Goal: Navigation & Orientation: Find specific page/section

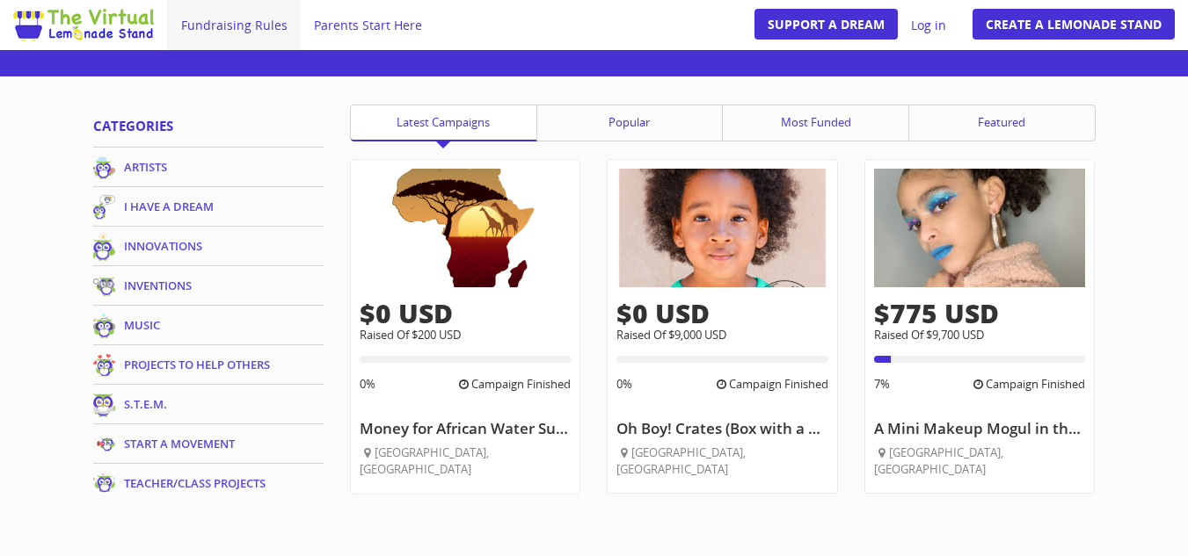
scroll to position [993, 0]
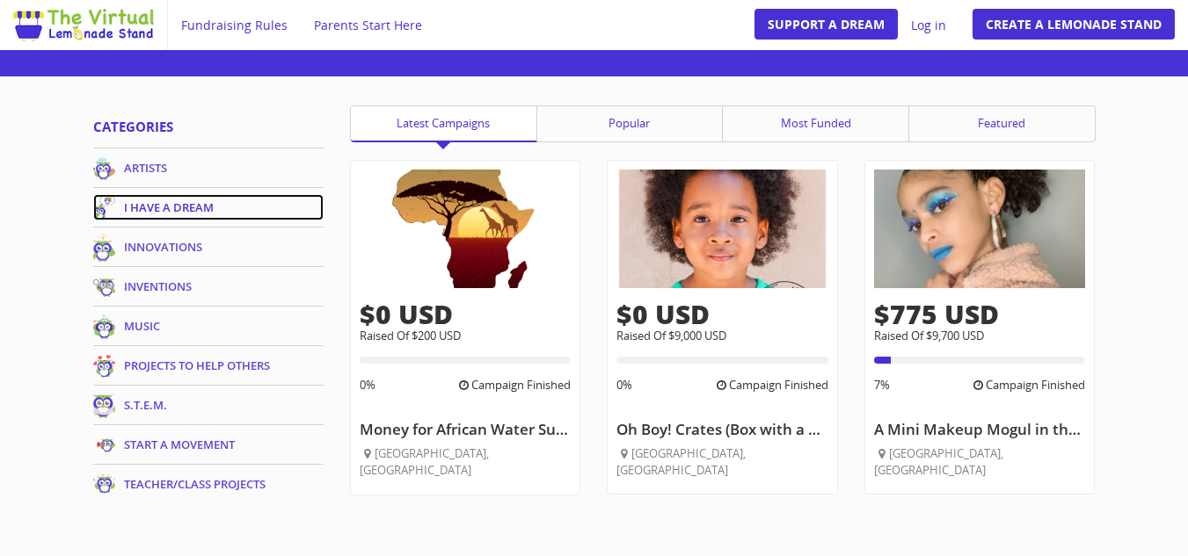
click at [156, 212] on link "I HAVE A DREAM" at bounding box center [208, 207] width 231 height 26
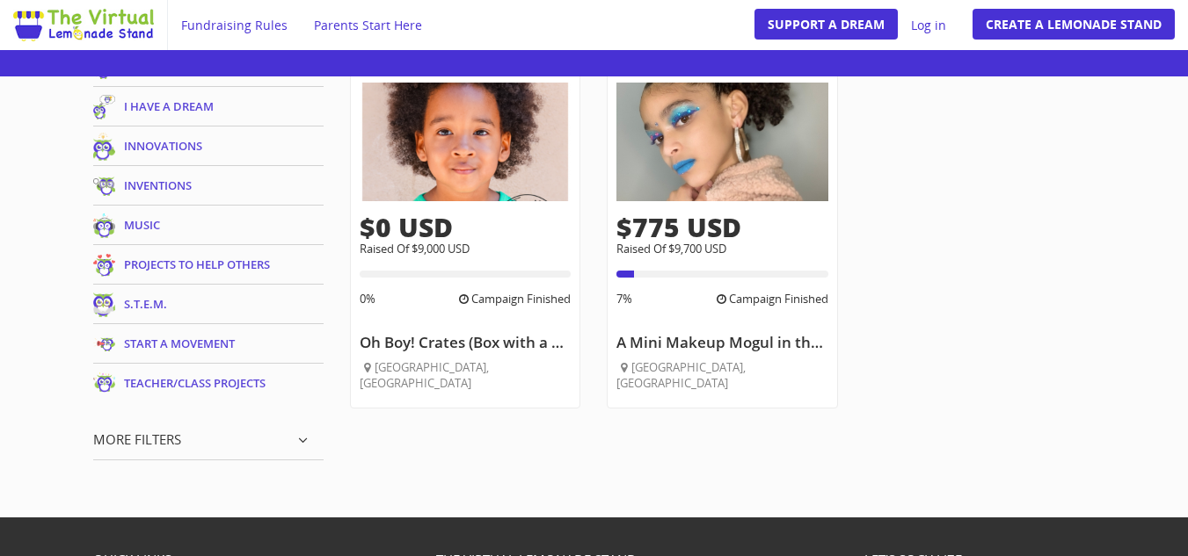
scroll to position [350, 0]
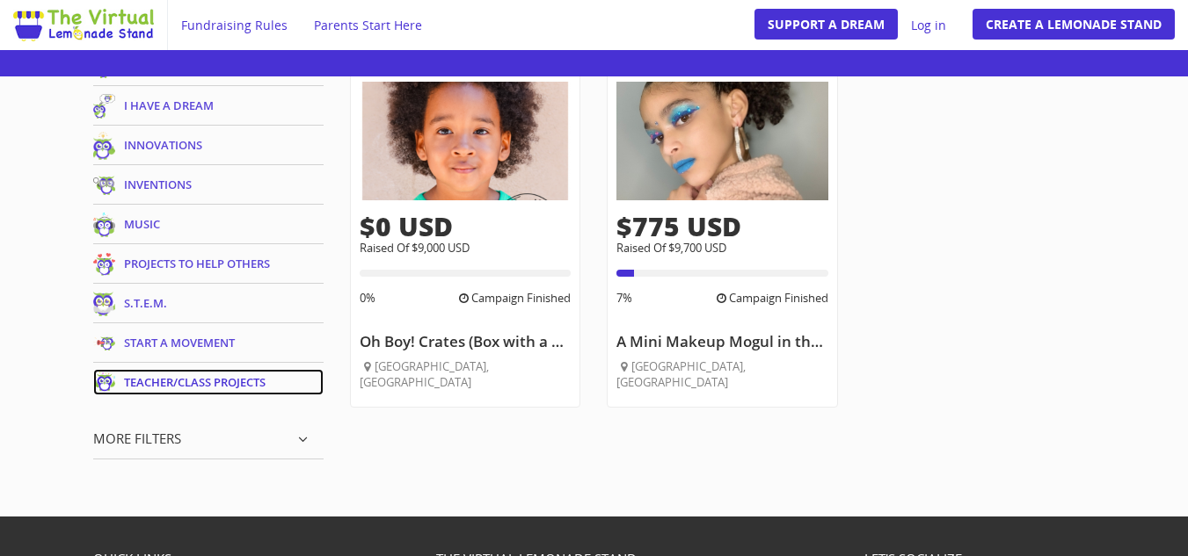
click at [191, 380] on link "TEACHER/CLASS PROJECTS" at bounding box center [208, 382] width 231 height 26
